Goal: Navigation & Orientation: Find specific page/section

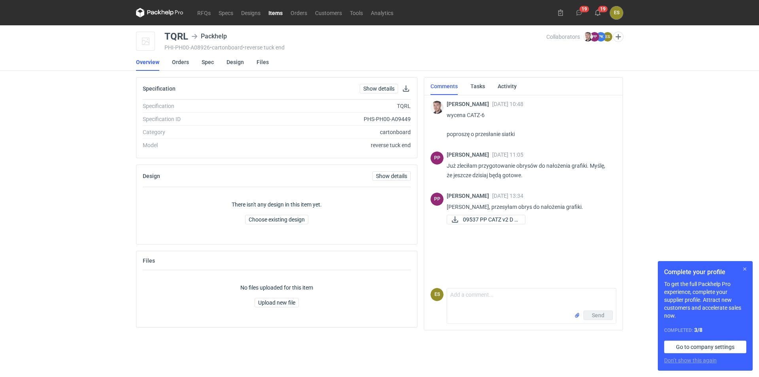
click at [747, 268] on button "button" at bounding box center [744, 268] width 9 height 9
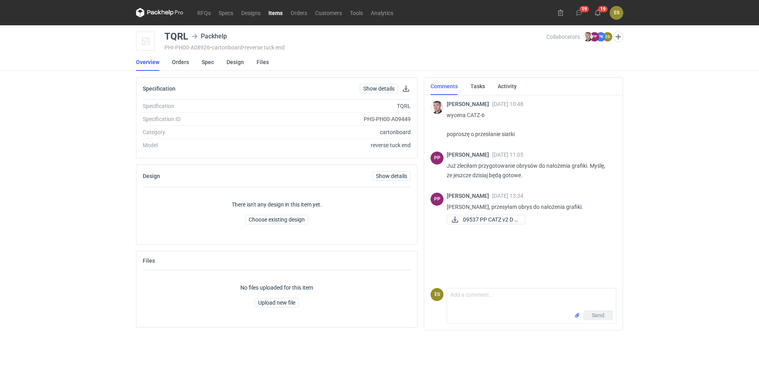
click at [53, 172] on div "RFQs Specs Designs Items Orders Customers Tools Analytics 19 19 ES [PERSON_NAME…" at bounding box center [379, 188] width 759 height 377
click at [36, 196] on div "RFQs Specs Designs Items Orders Customers Tools Analytics 19 19 ES [PERSON_NAME…" at bounding box center [379, 188] width 759 height 377
click at [206, 16] on link "RFQs" at bounding box center [203, 12] width 21 height 9
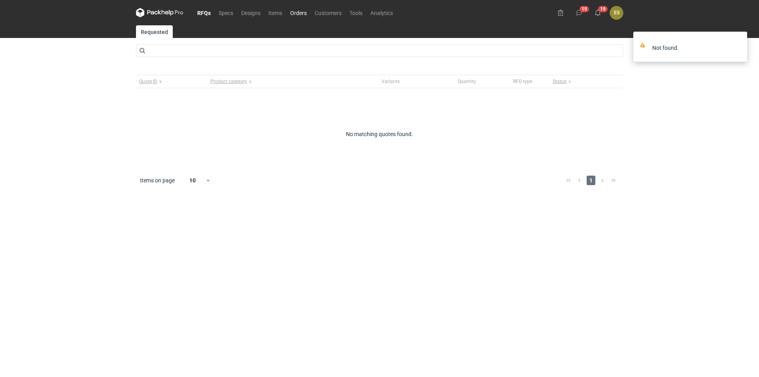
click at [294, 14] on link "Orders" at bounding box center [298, 12] width 25 height 9
